Goal: Information Seeking & Learning: Find contact information

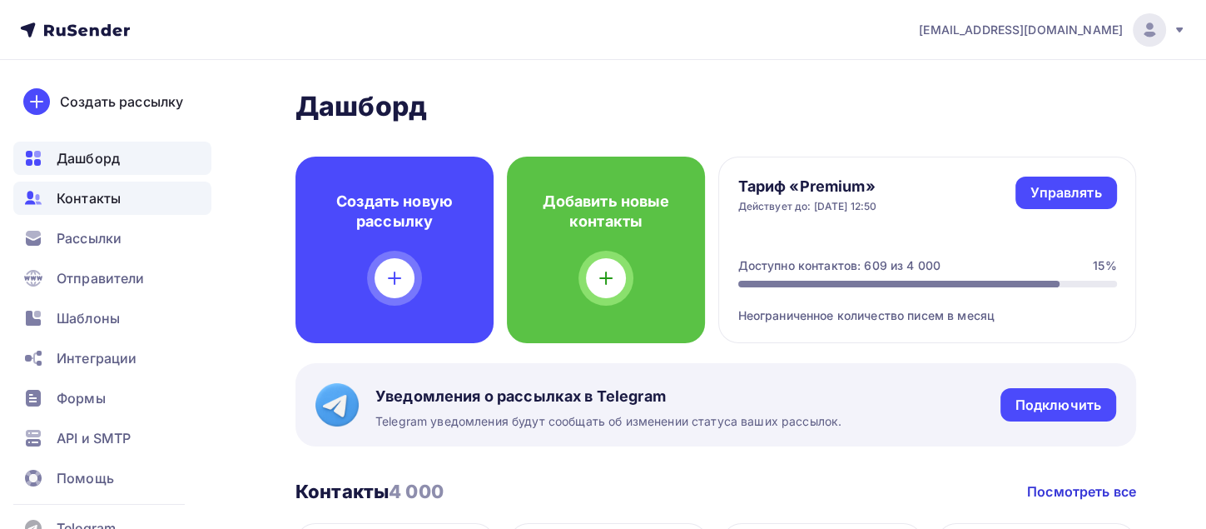
click at [93, 209] on div "Контакты" at bounding box center [112, 197] width 198 height 33
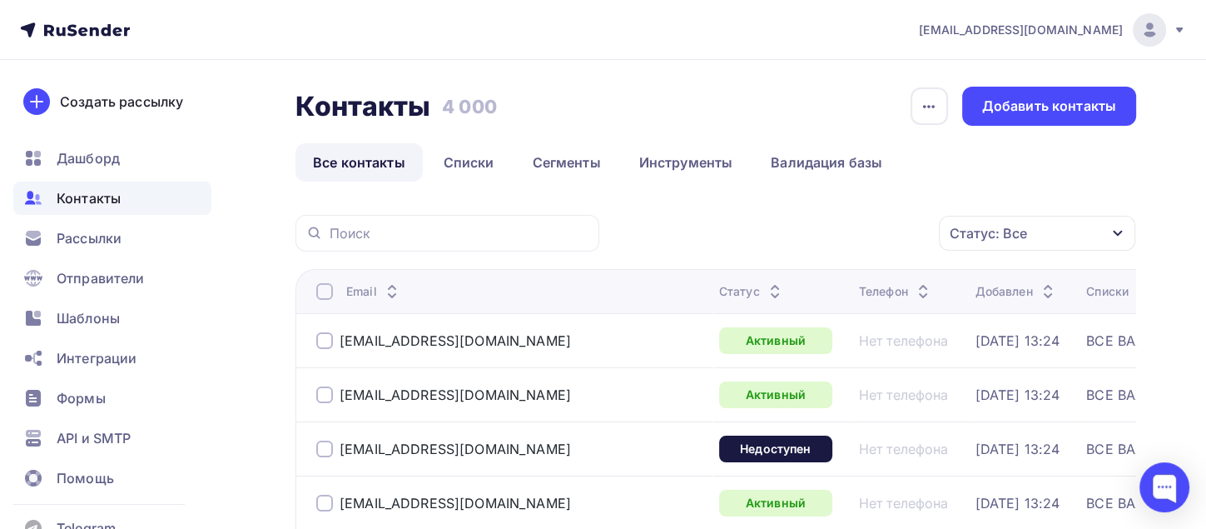
click at [968, 339] on td "[DATE] 13:24" at bounding box center [1024, 340] width 112 height 54
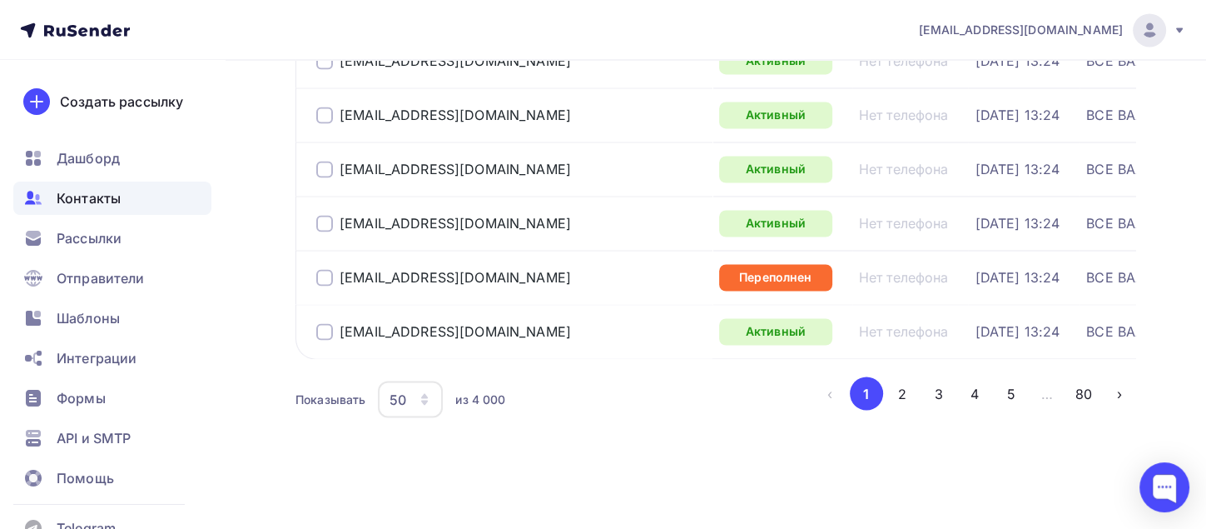
scroll to position [2664, 0]
click at [898, 399] on button "2" at bounding box center [902, 392] width 33 height 33
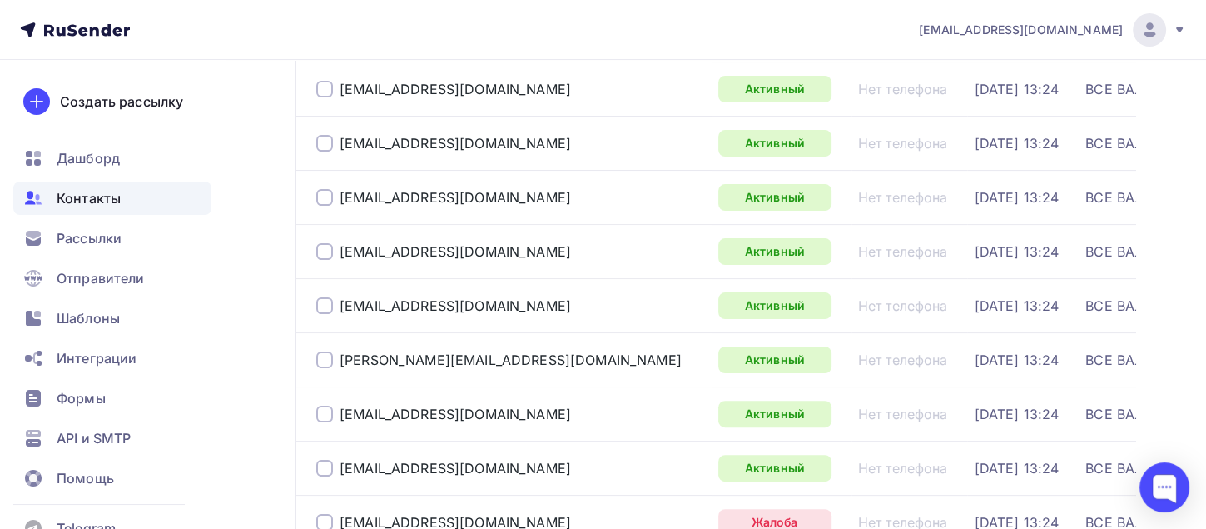
scroll to position [132, 0]
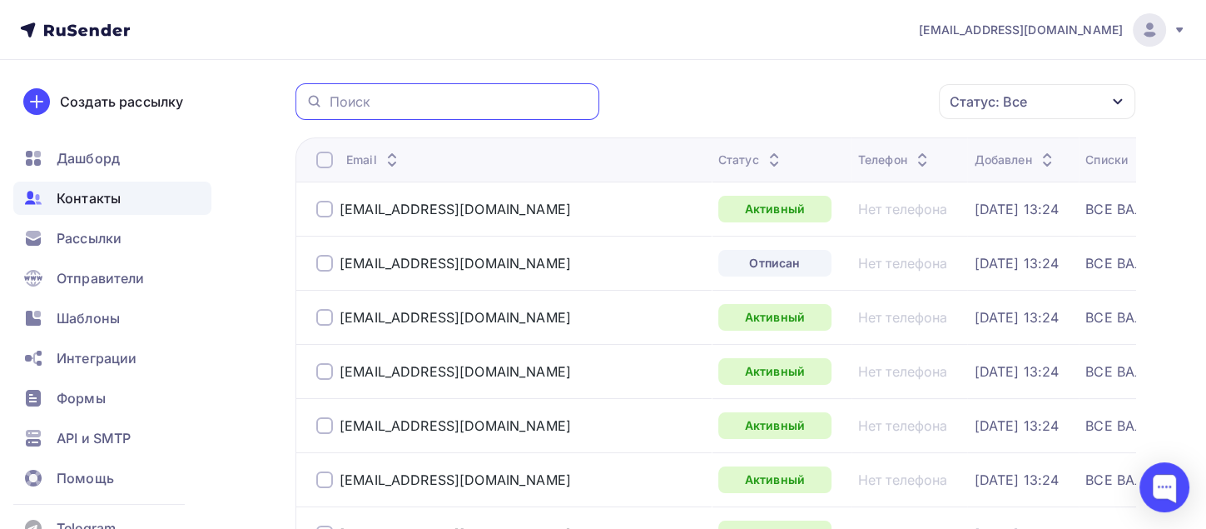
click at [366, 96] on input "text" at bounding box center [460, 101] width 260 height 18
type input "gkhru"
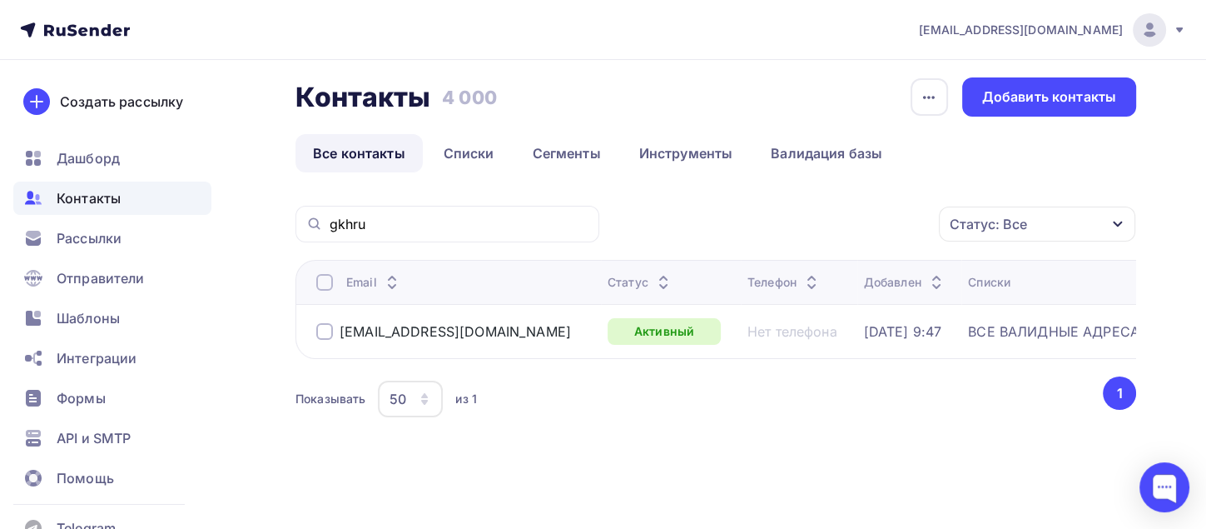
scroll to position [7, 0]
click at [328, 332] on div at bounding box center [324, 333] width 17 height 17
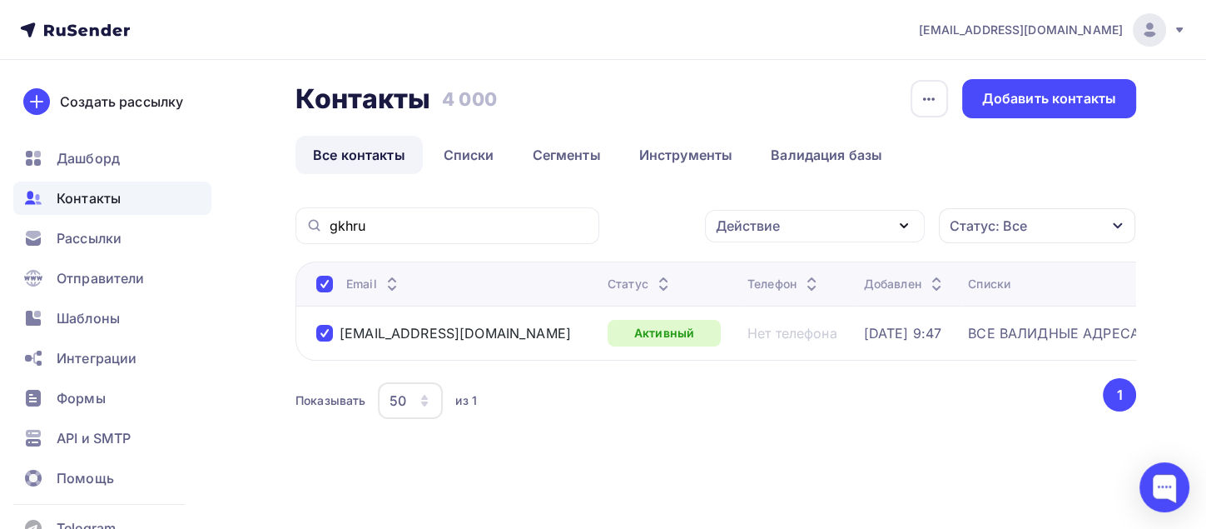
click at [674, 373] on div "Email Статус Телефон Добавлен Списки [EMAIL_ADDRESS][DOMAIN_NAME] Активный Нет …" at bounding box center [715, 341] width 841 height 161
click at [462, 341] on div "[EMAIL_ADDRESS][DOMAIN_NAME]" at bounding box center [455, 333] width 278 height 27
click at [450, 332] on div "[EMAIL_ADDRESS][DOMAIN_NAME]" at bounding box center [455, 333] width 231 height 17
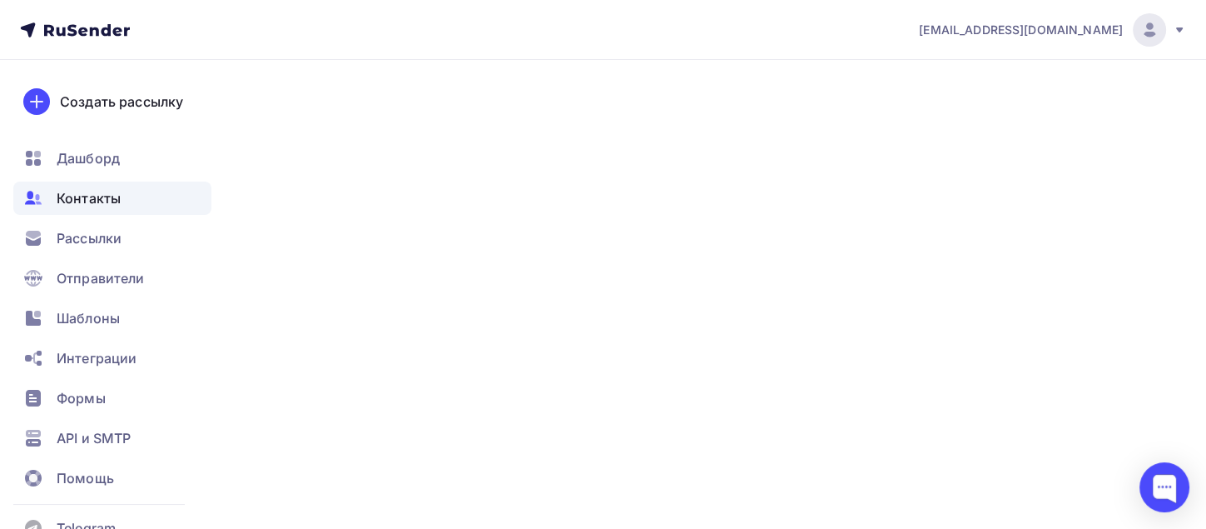
click at [450, 332] on div "[EMAIL_ADDRESS][DOMAIN_NAME]" at bounding box center [455, 333] width 231 height 17
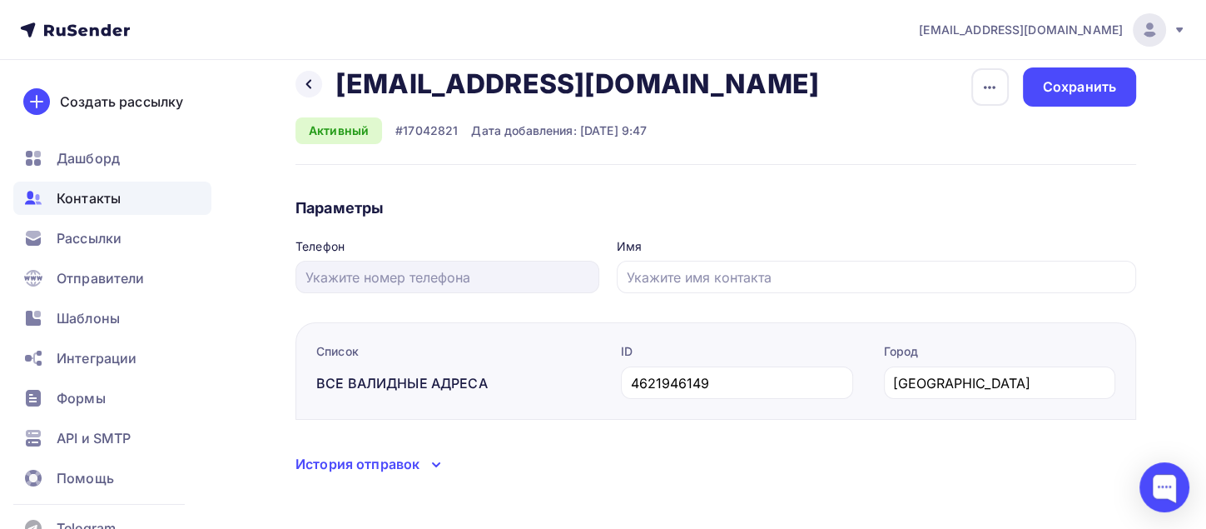
scroll to position [30, 0]
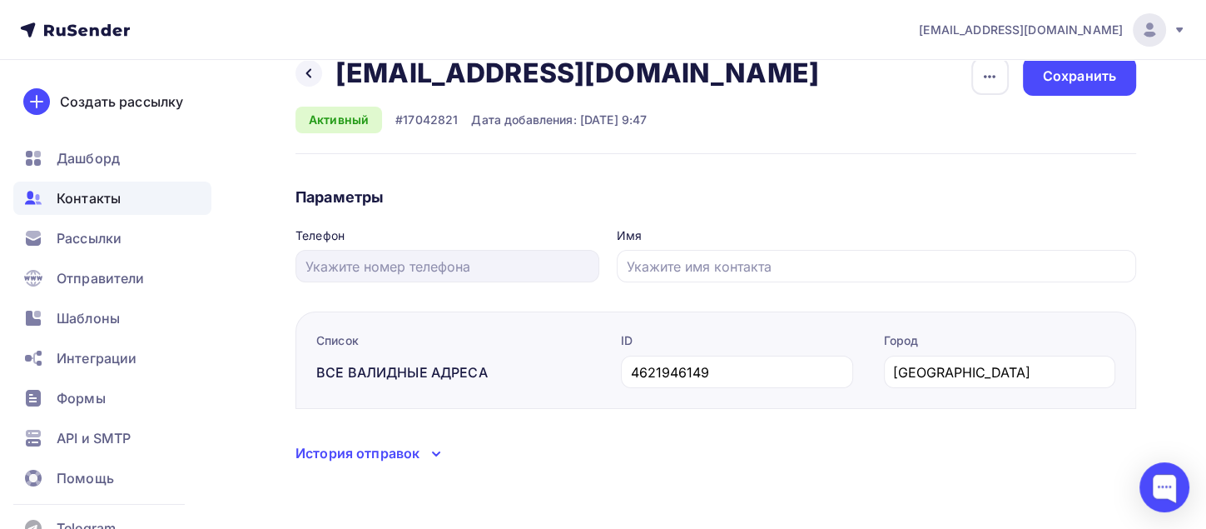
click at [327, 458] on div "История отправок" at bounding box center [357, 453] width 124 height 20
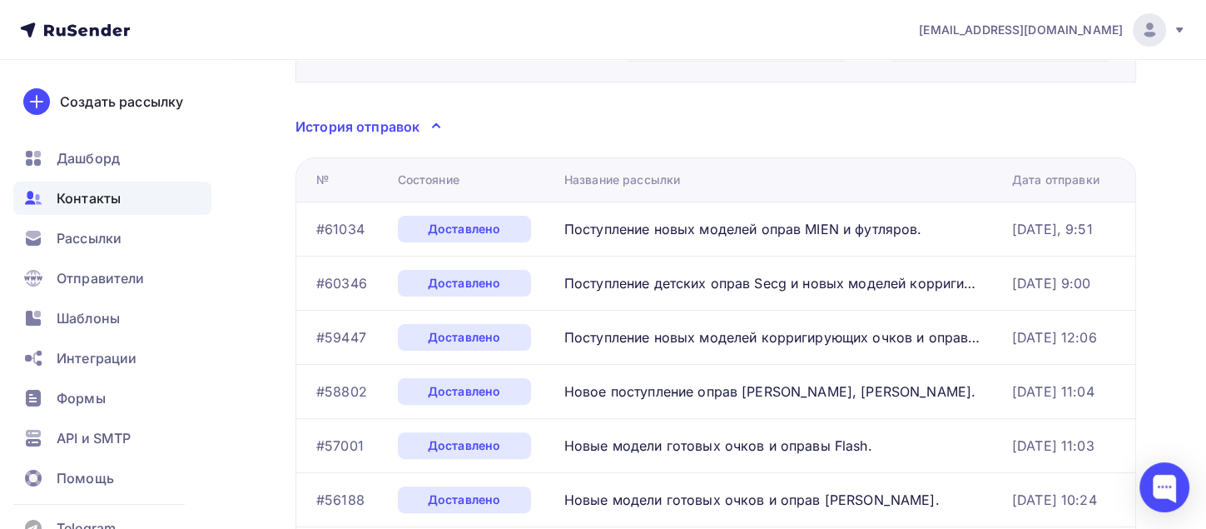
scroll to position [0, 0]
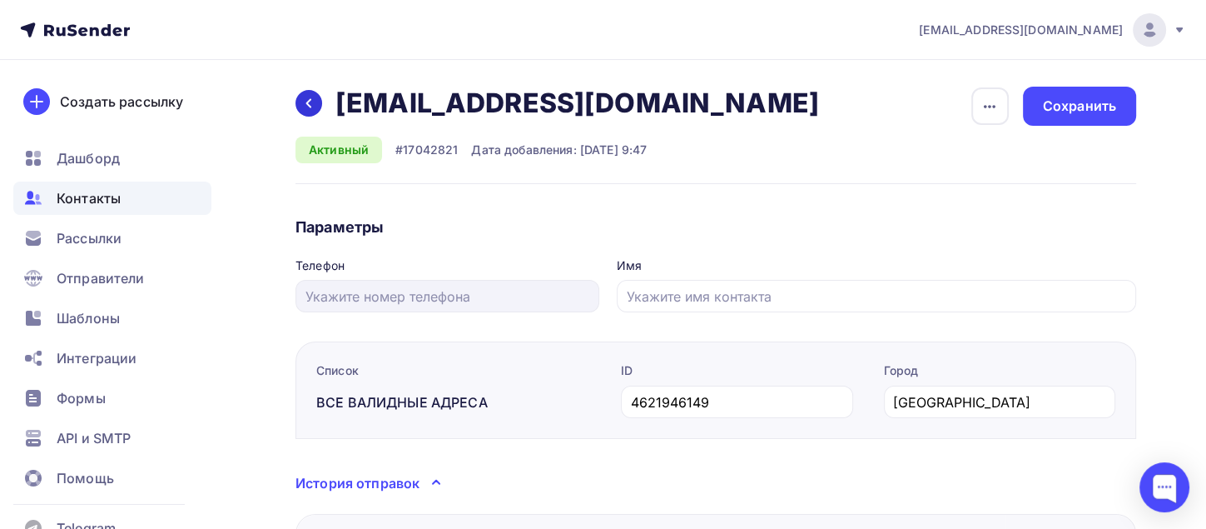
click at [307, 100] on icon at bounding box center [308, 103] width 13 height 13
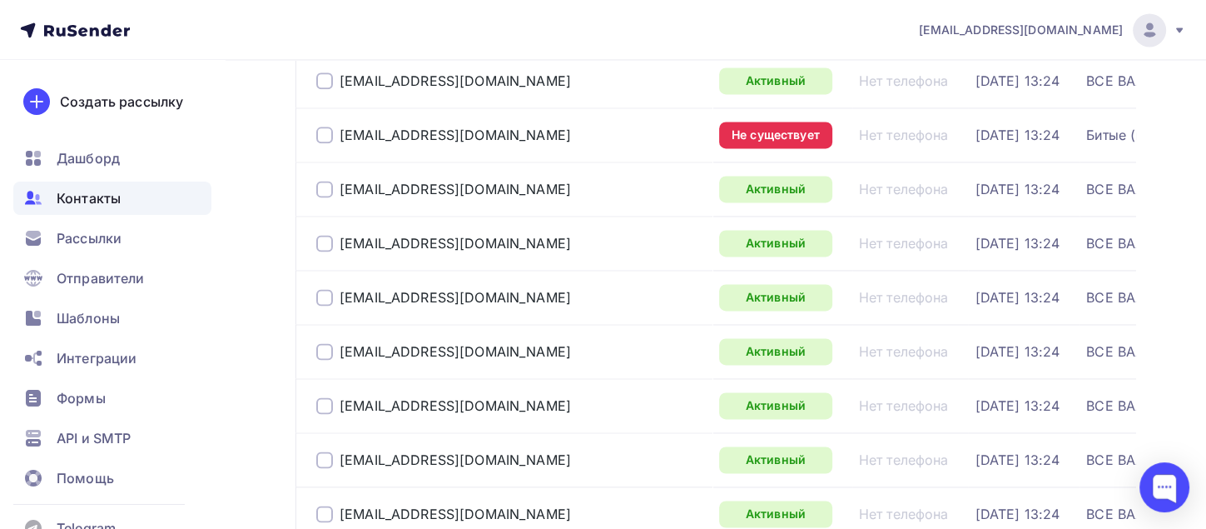
scroll to position [2664, 0]
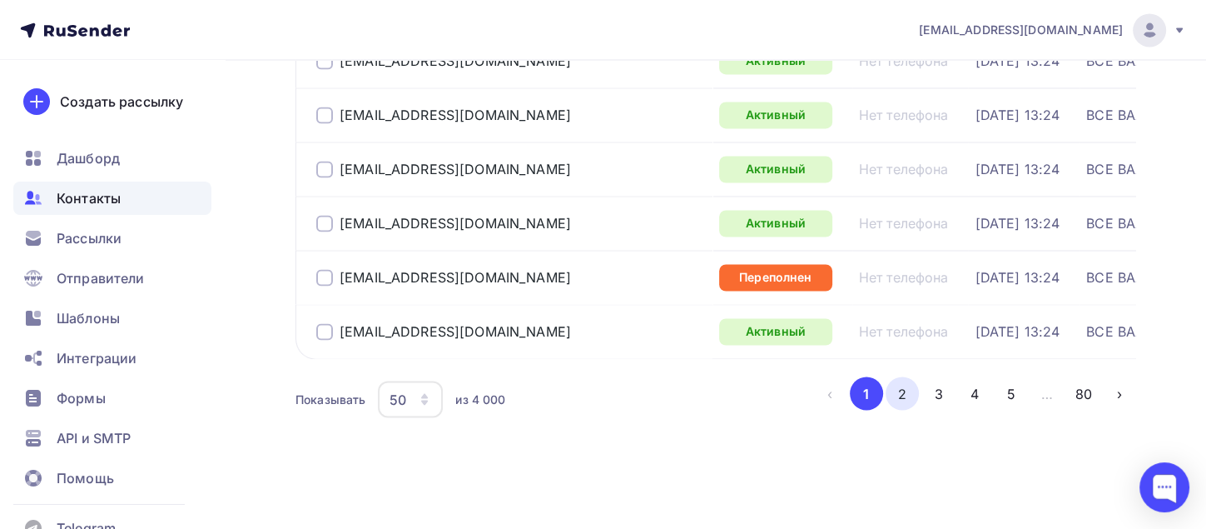
click at [906, 393] on button "2" at bounding box center [902, 392] width 33 height 33
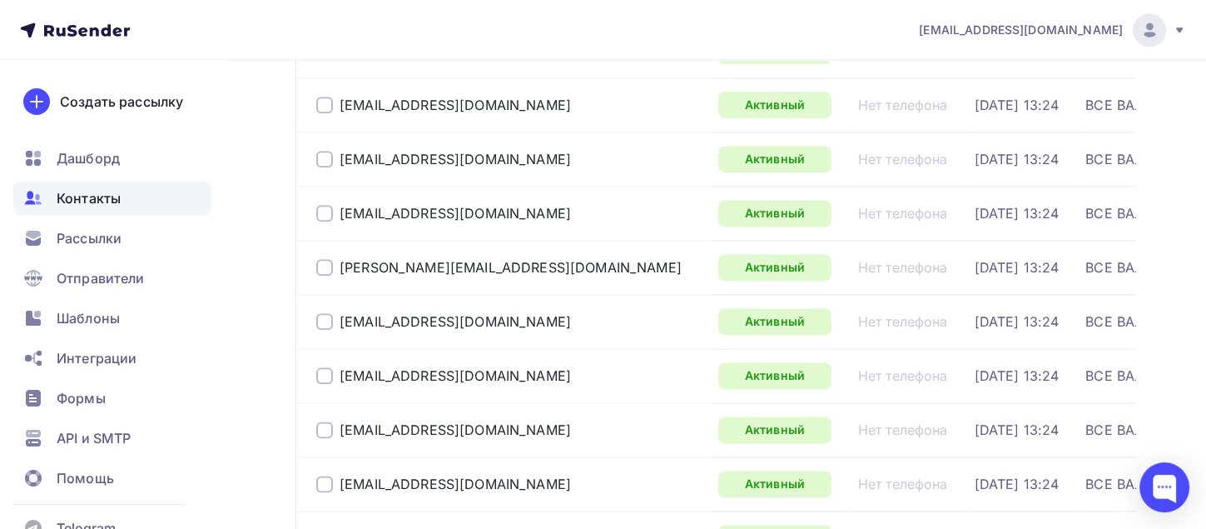
scroll to position [2629, 0]
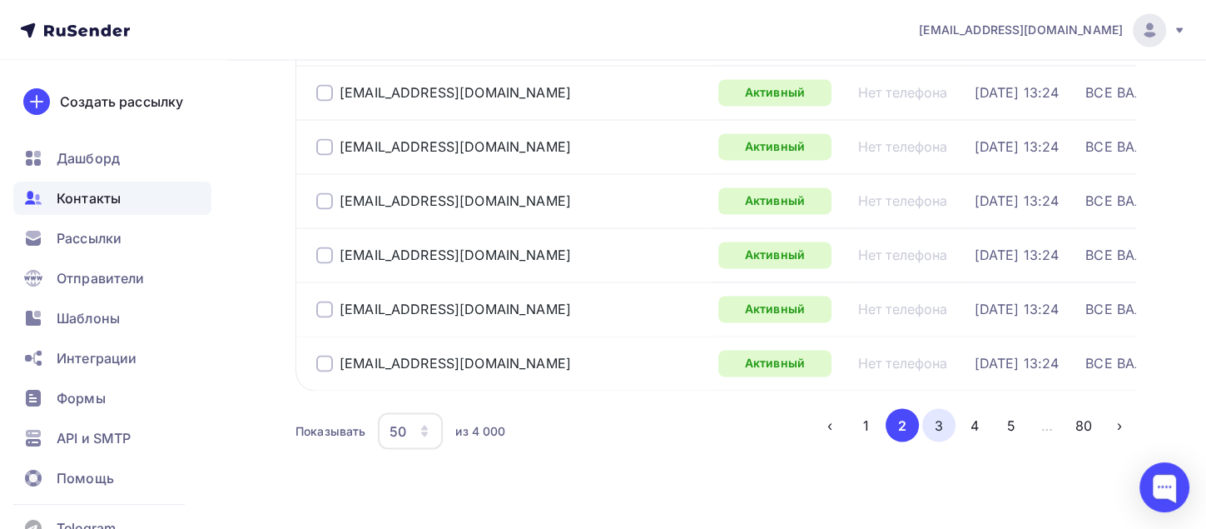
click at [940, 425] on button "3" at bounding box center [938, 424] width 33 height 33
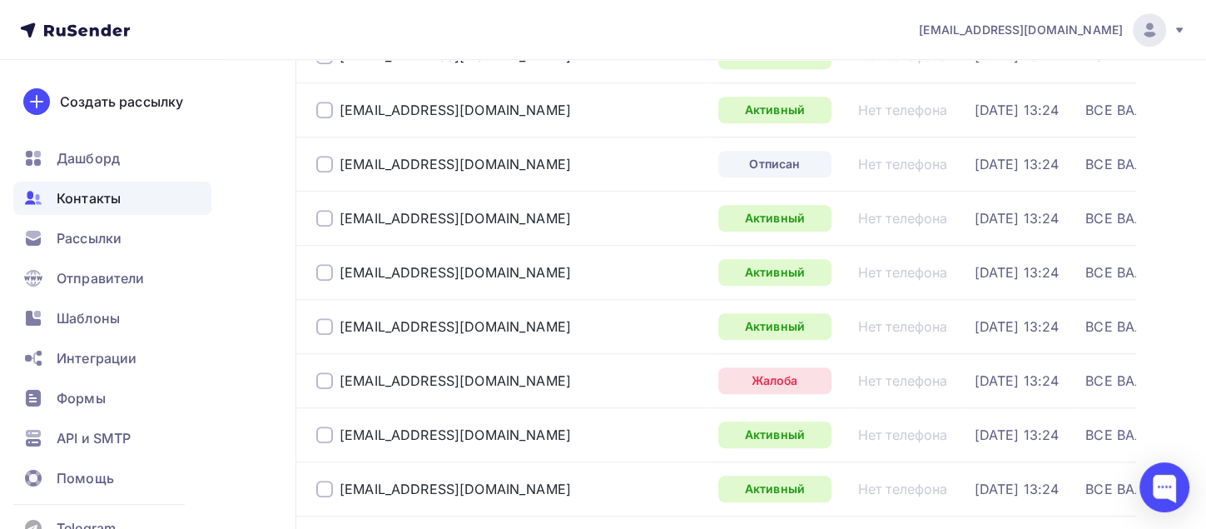
scroll to position [1463, 0]
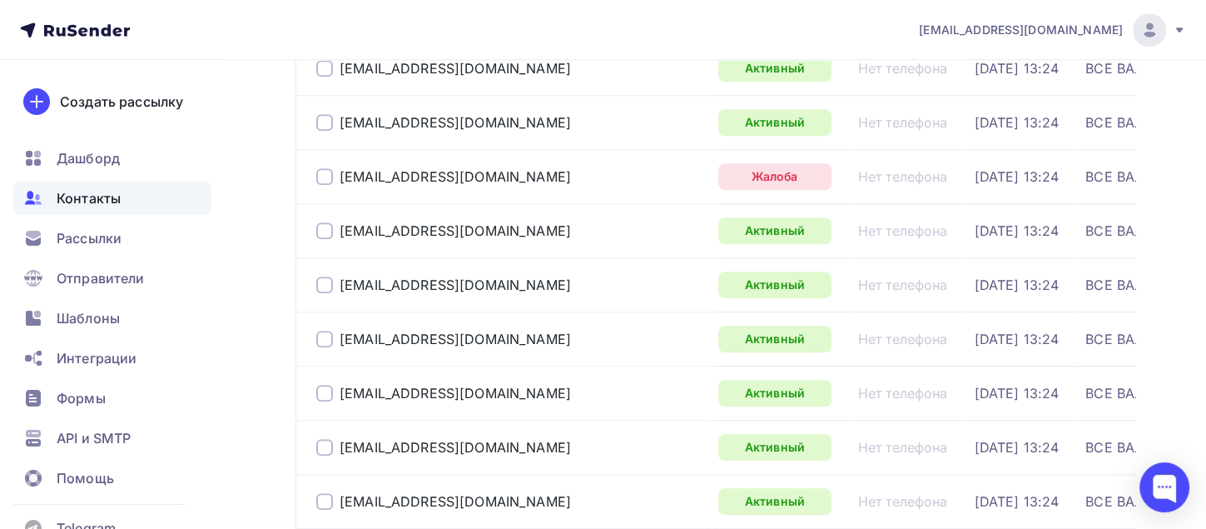
click at [325, 172] on div at bounding box center [324, 176] width 17 height 17
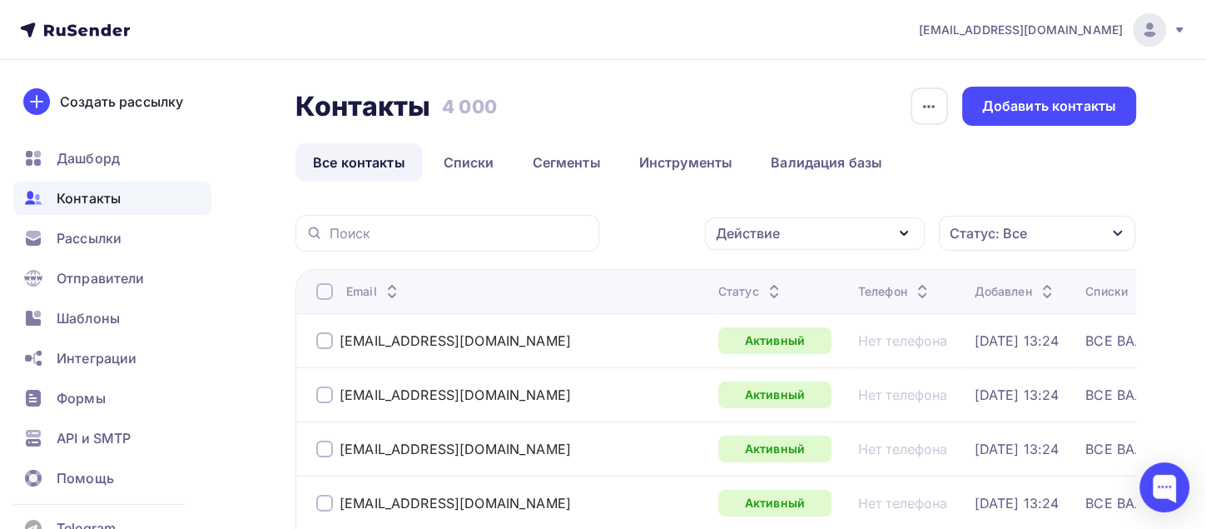
scroll to position [0, 0]
click at [904, 234] on icon "button" at bounding box center [904, 232] width 7 height 3
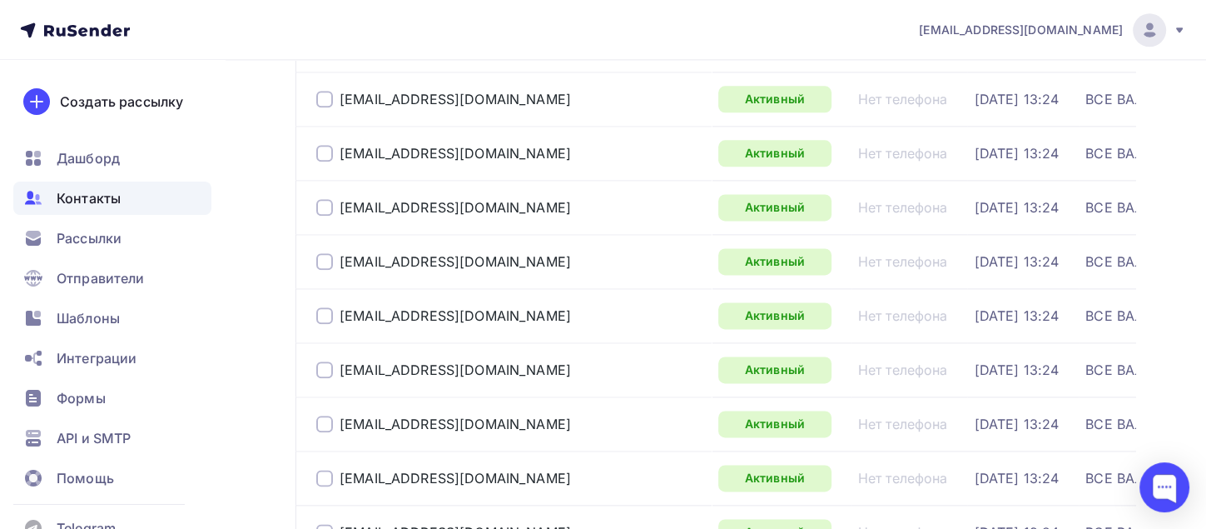
scroll to position [2664, 0]
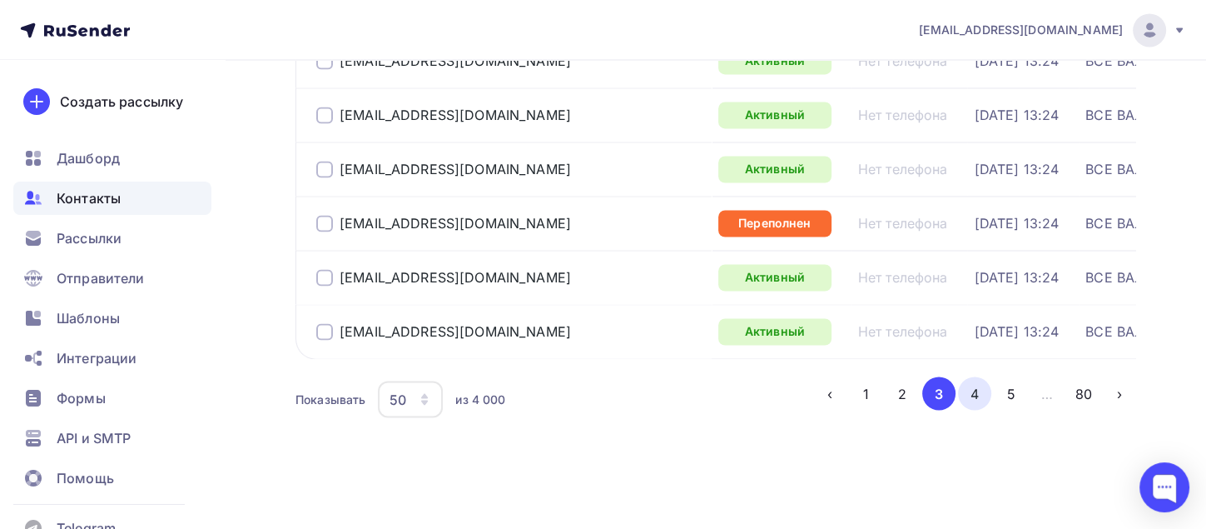
click at [972, 394] on button "4" at bounding box center [974, 392] width 33 height 33
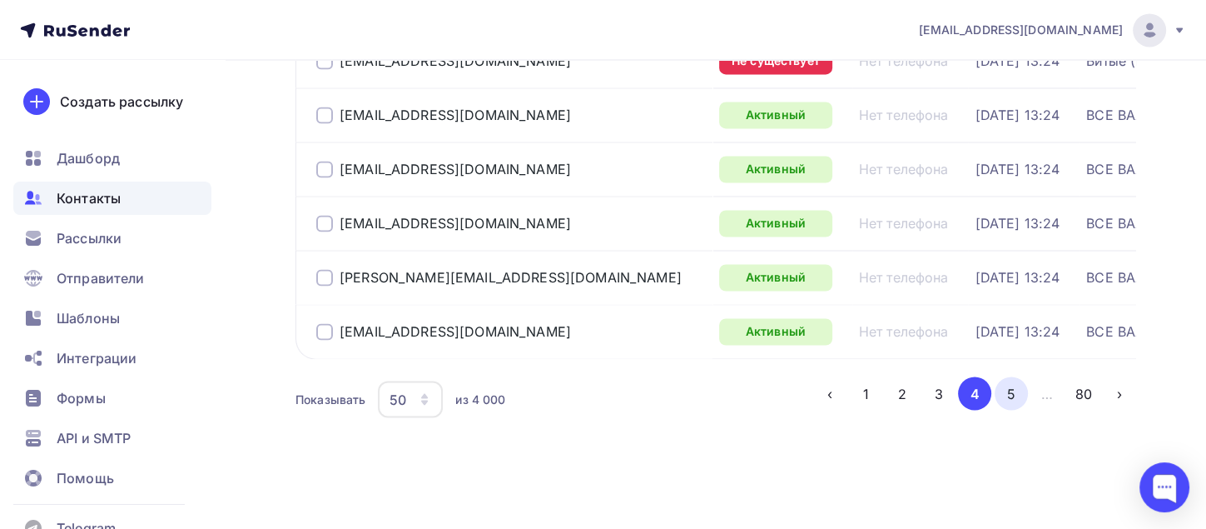
click at [1011, 398] on button "5" at bounding box center [1011, 392] width 33 height 33
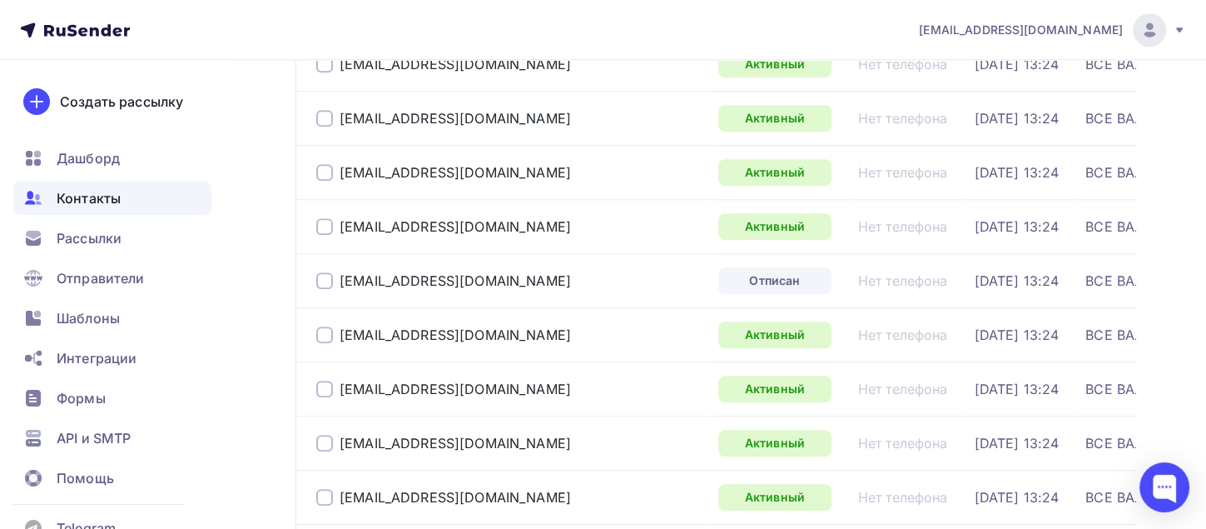
scroll to position [1630, 0]
